Goal: Complete application form: Complete application form

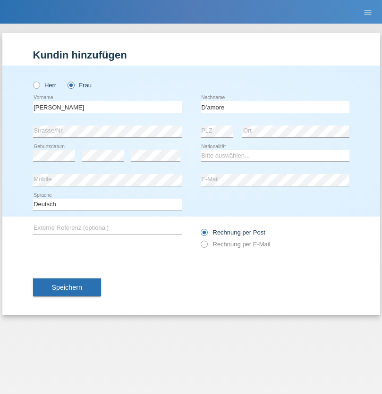
type input "D’amore"
select select "IT"
select select "C"
select select "01"
select select "08"
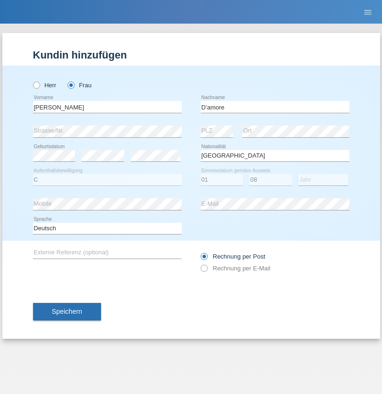
select select "2021"
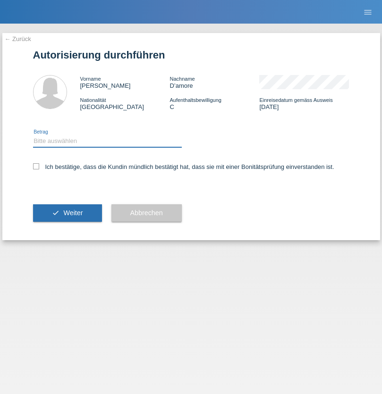
select select "1"
checkbox input "true"
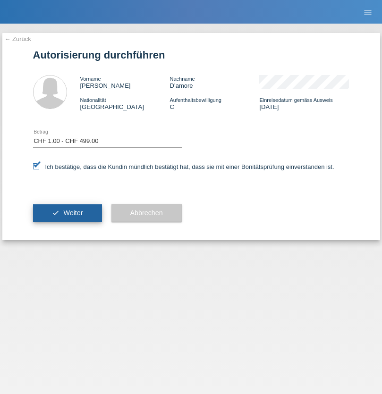
click at [67, 213] on span "Weiter" at bounding box center [72, 213] width 19 height 8
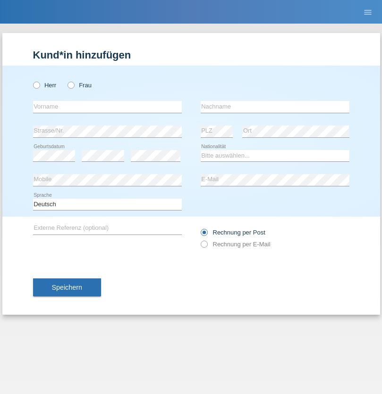
radio input "true"
click at [107, 107] on input "text" at bounding box center [107, 107] width 149 height 12
type input "Jens"
click at [275, 107] on input "text" at bounding box center [275, 107] width 149 height 12
type input "Mehlhorn"
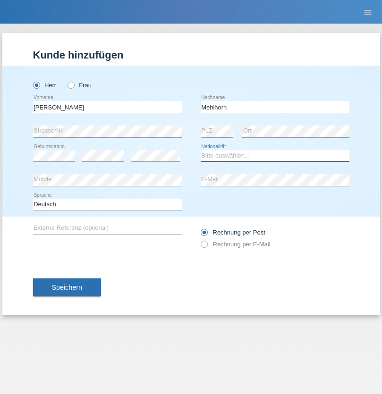
select select "CH"
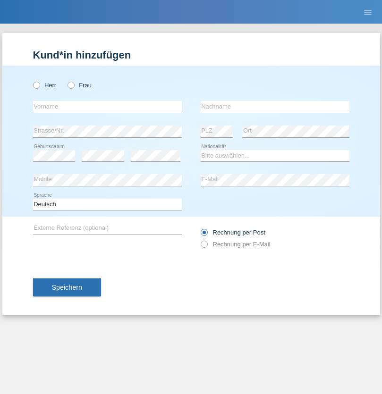
radio input "true"
click at [107, 107] on input "text" at bounding box center [107, 107] width 149 height 12
type input "[PERSON_NAME]"
click at [275, 107] on input "text" at bounding box center [275, 107] width 149 height 12
type input "Papuc"
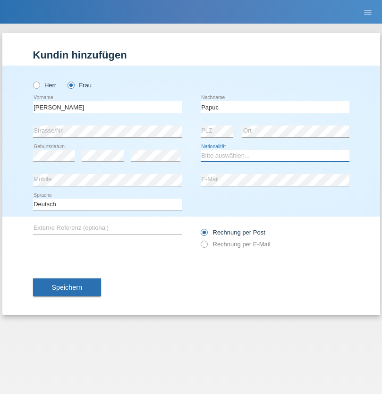
select select "RO"
select select "C"
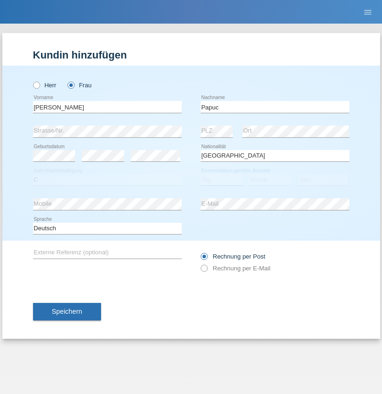
select select "30"
select select "07"
select select "2019"
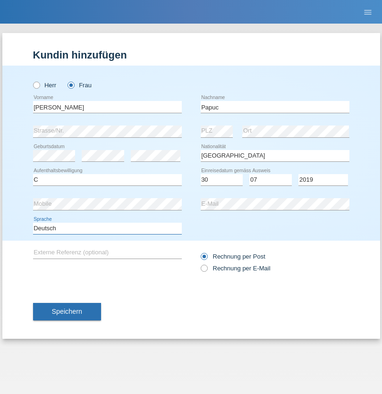
select select "en"
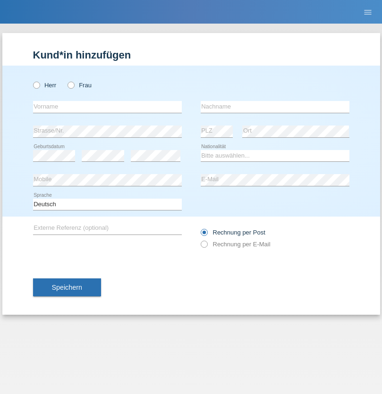
radio input "true"
click at [107, 107] on input "text" at bounding box center [107, 107] width 149 height 12
type input "Dikbaş"
click at [275, 107] on input "text" at bounding box center [275, 107] width 149 height 12
type input "Nuray"
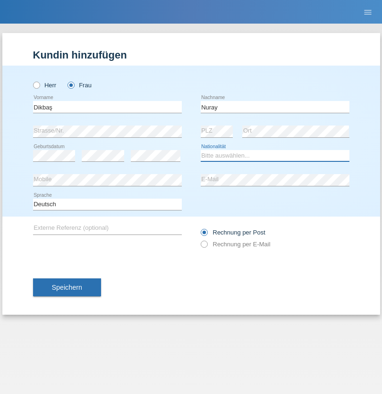
select select "TR"
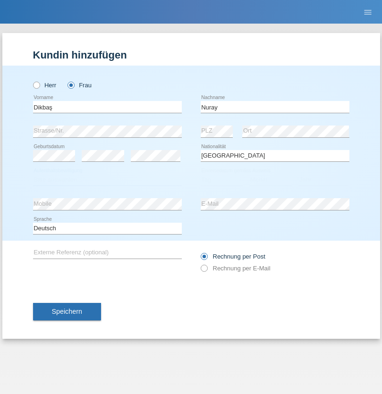
select select "C"
select select "09"
select select "11"
select select "1994"
